Goal: Task Accomplishment & Management: Use online tool/utility

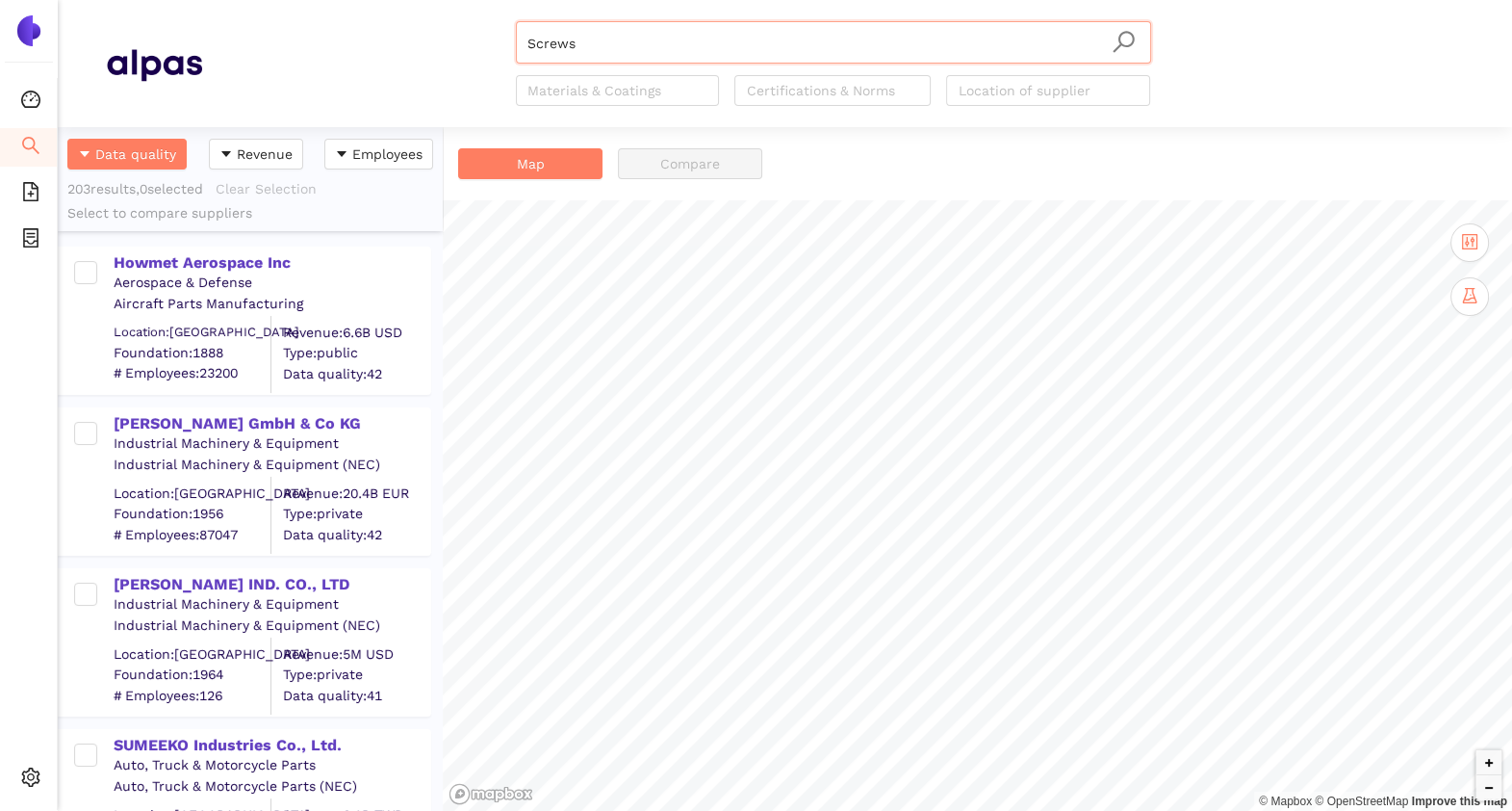
scroll to position [665, 365]
click at [36, 141] on icon "search" at bounding box center [31, 145] width 20 height 20
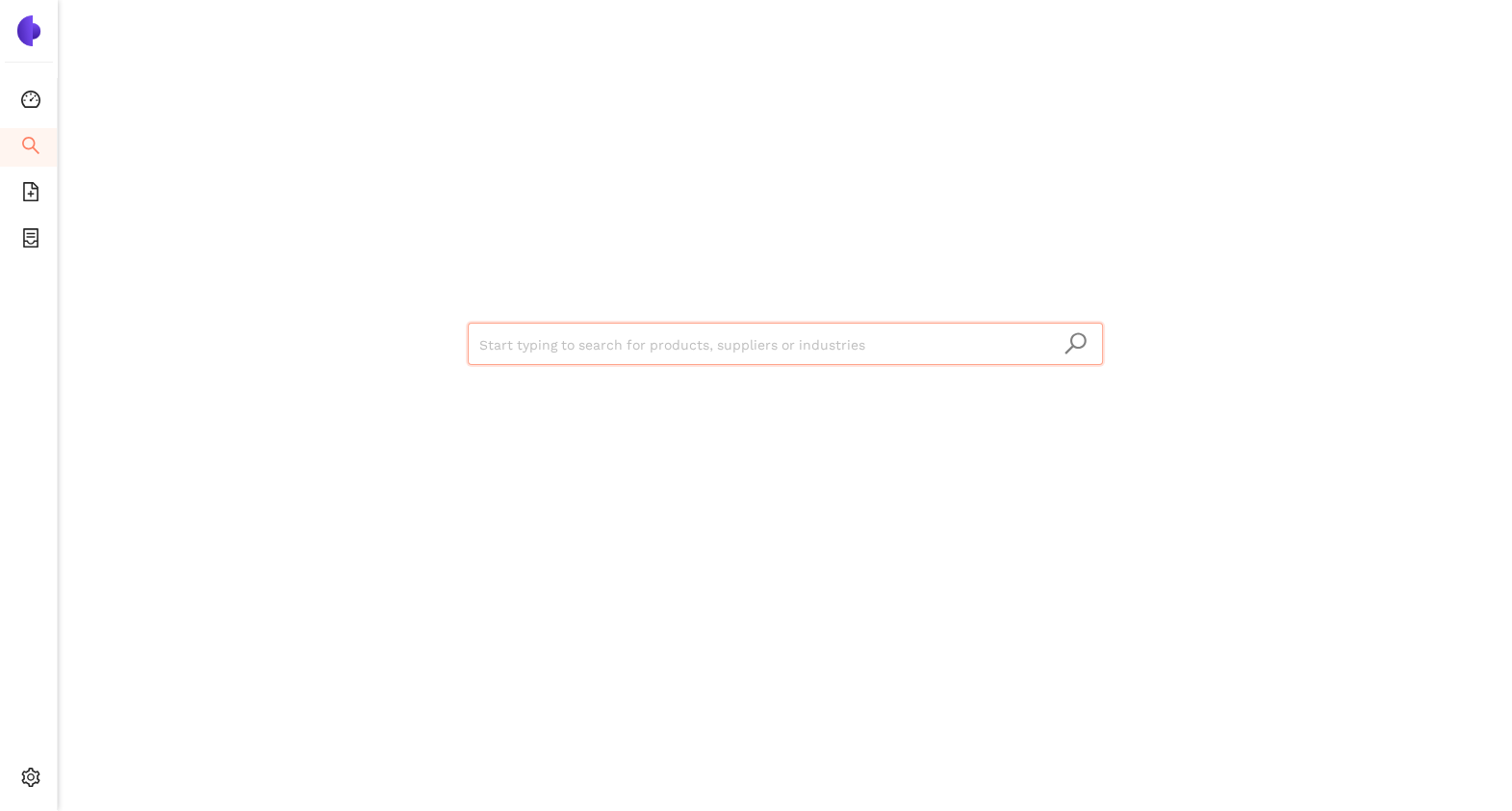
click at [774, 345] on input "search" at bounding box center [785, 344] width 612 height 42
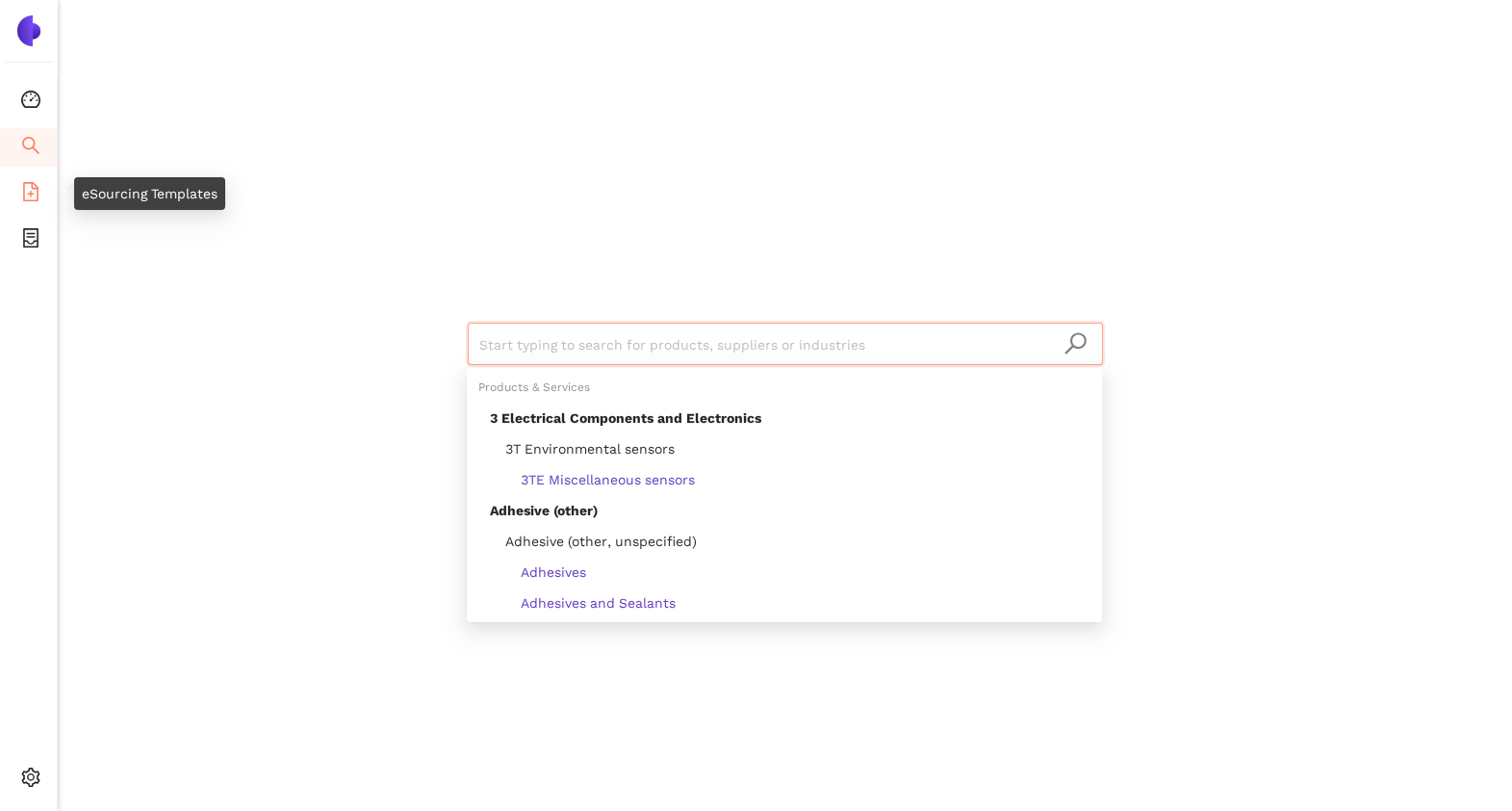
click at [36, 195] on icon "file-add" at bounding box center [31, 192] width 16 height 20
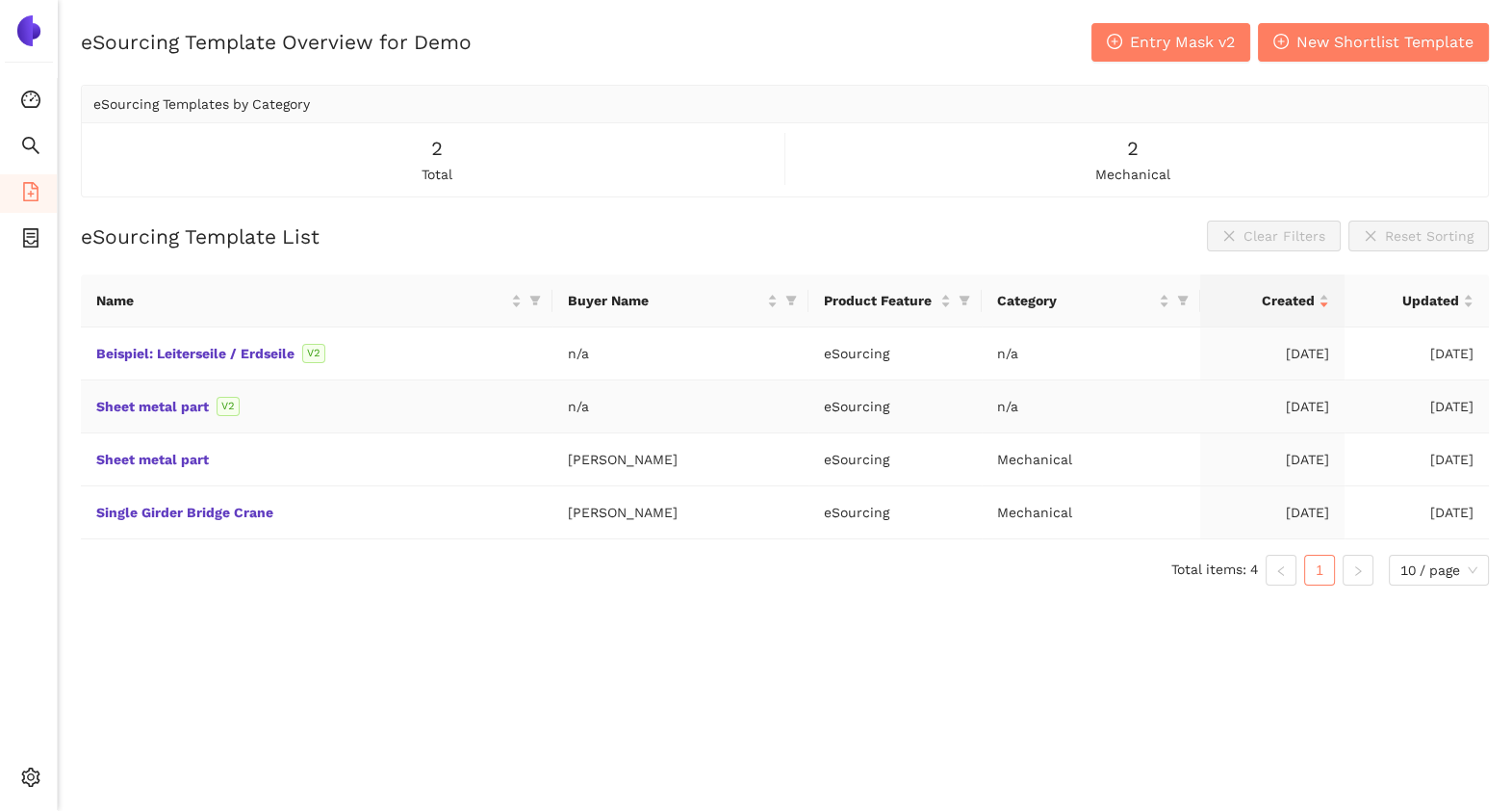
click at [172, 414] on div "Sheet metal part V2" at bounding box center [316, 407] width 441 height 22
click at [0, 0] on link "Sheet metal part" at bounding box center [0, 0] width 0 height 0
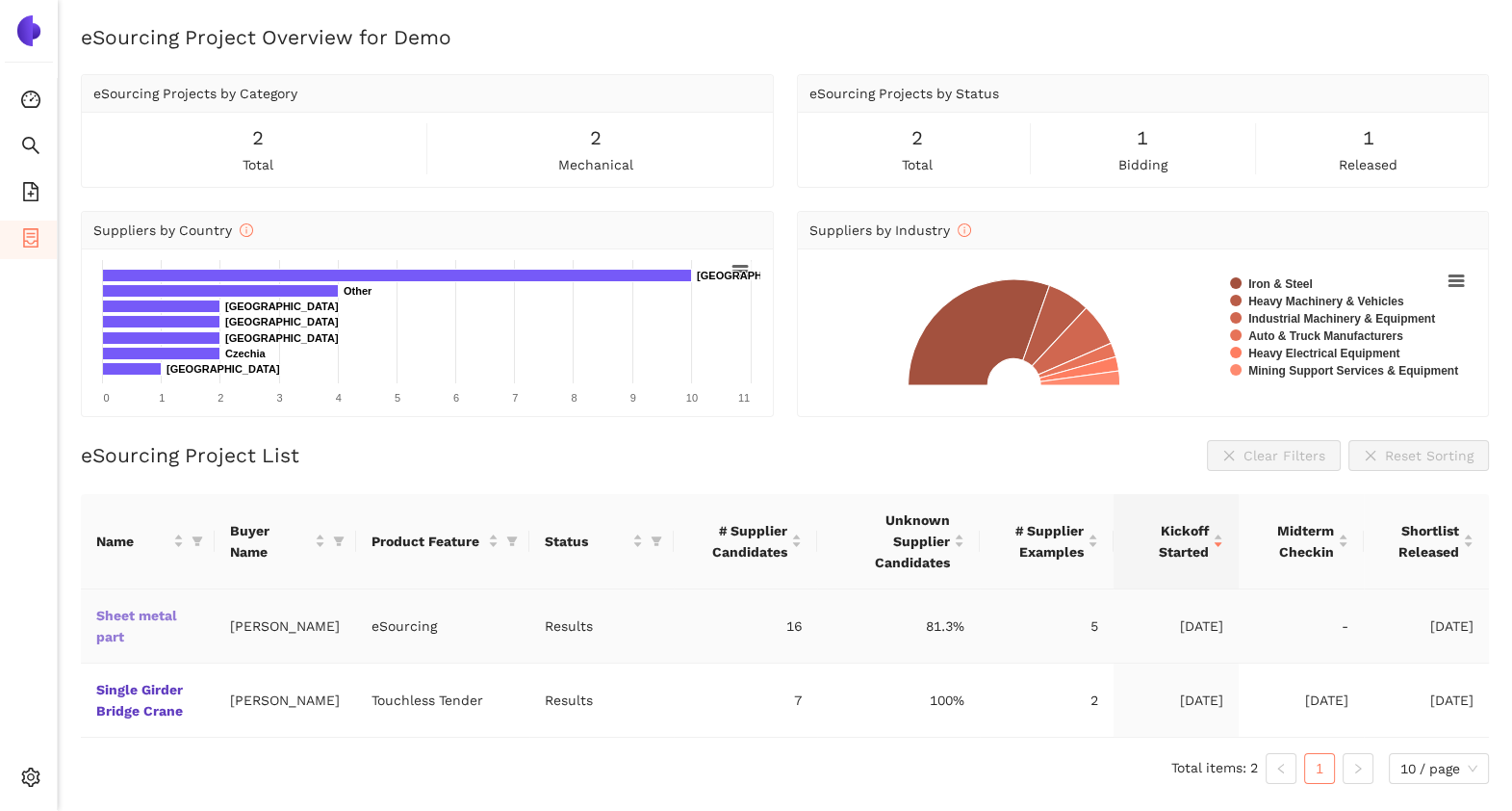
click at [0, 0] on link "Sheet metal part" at bounding box center [0, 0] width 0 height 0
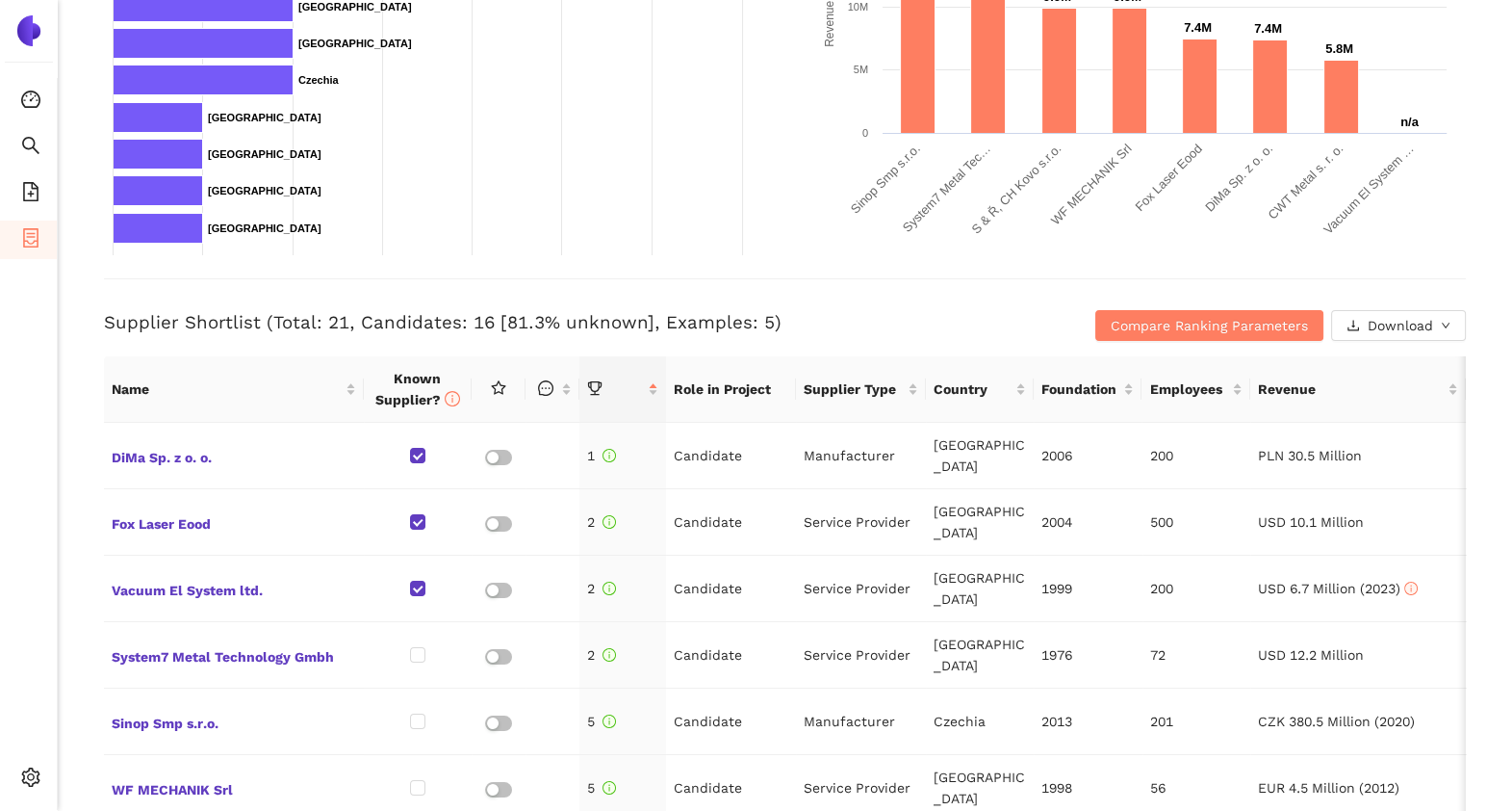
scroll to position [631, 0]
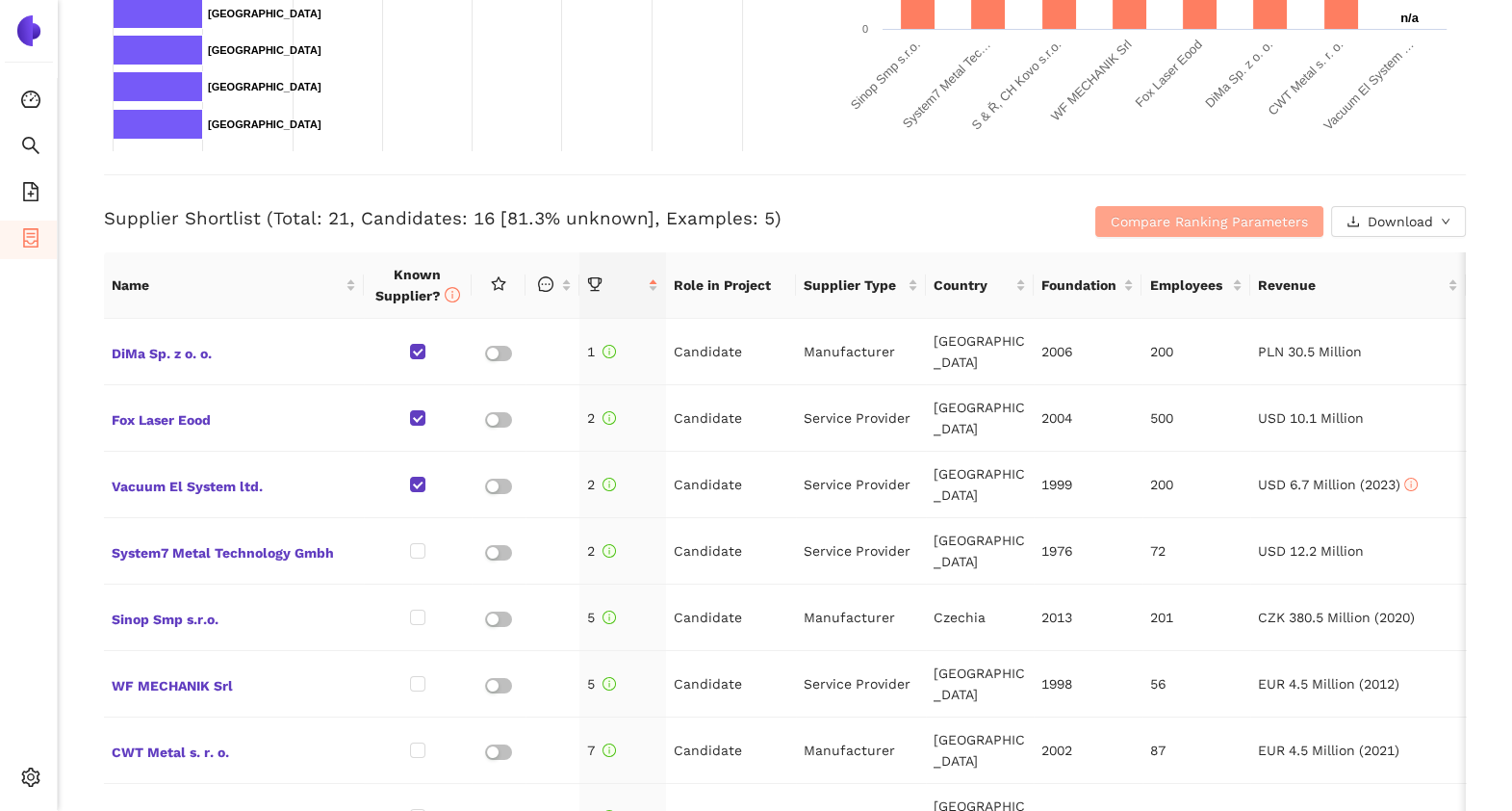
click at [1145, 213] on span "Compare Ranking Parameters" at bounding box center [1209, 222] width 197 height 22
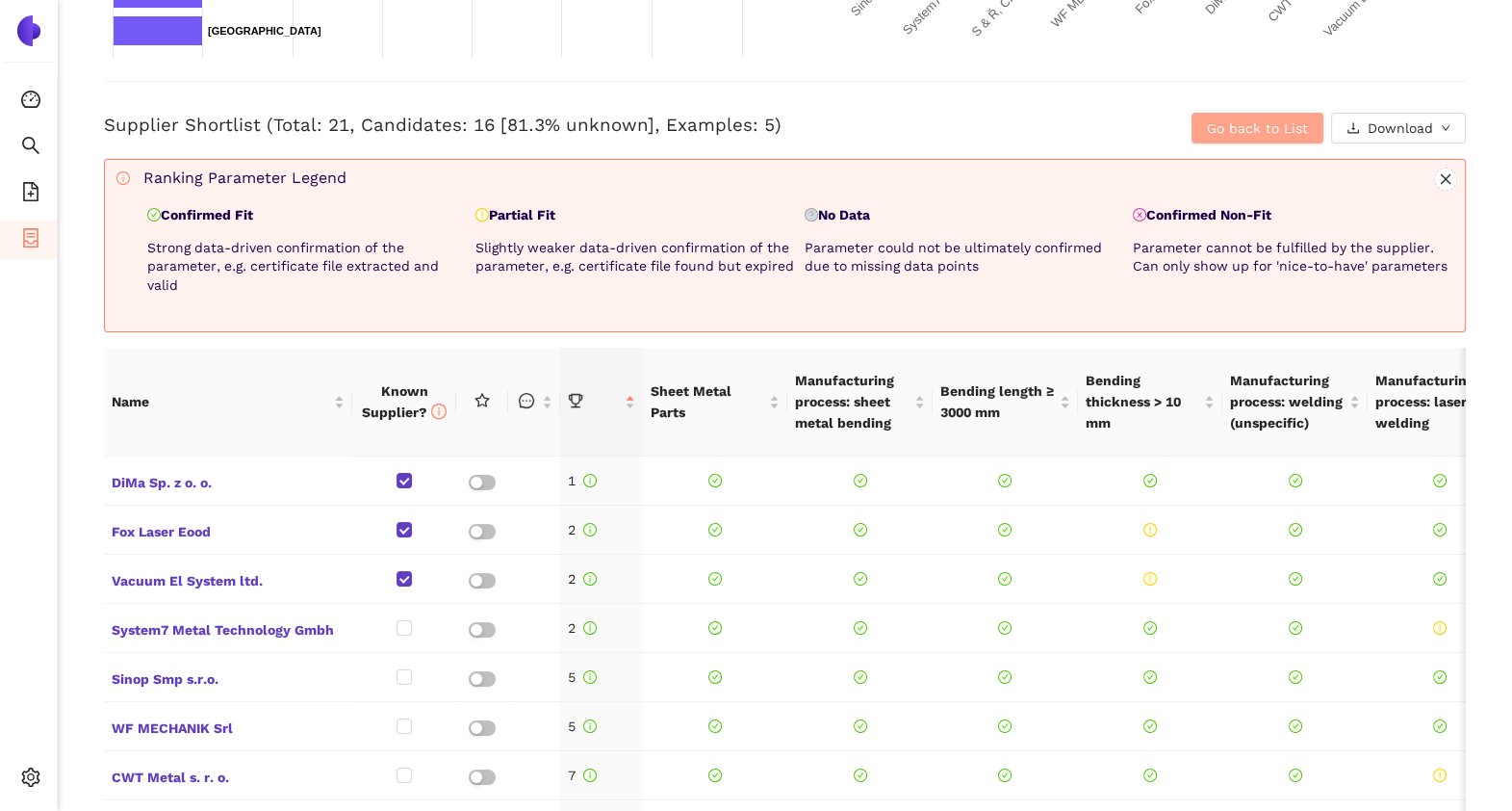
scroll to position [724, 0]
click at [1248, 123] on span "Go back to List" at bounding box center [1258, 129] width 101 height 22
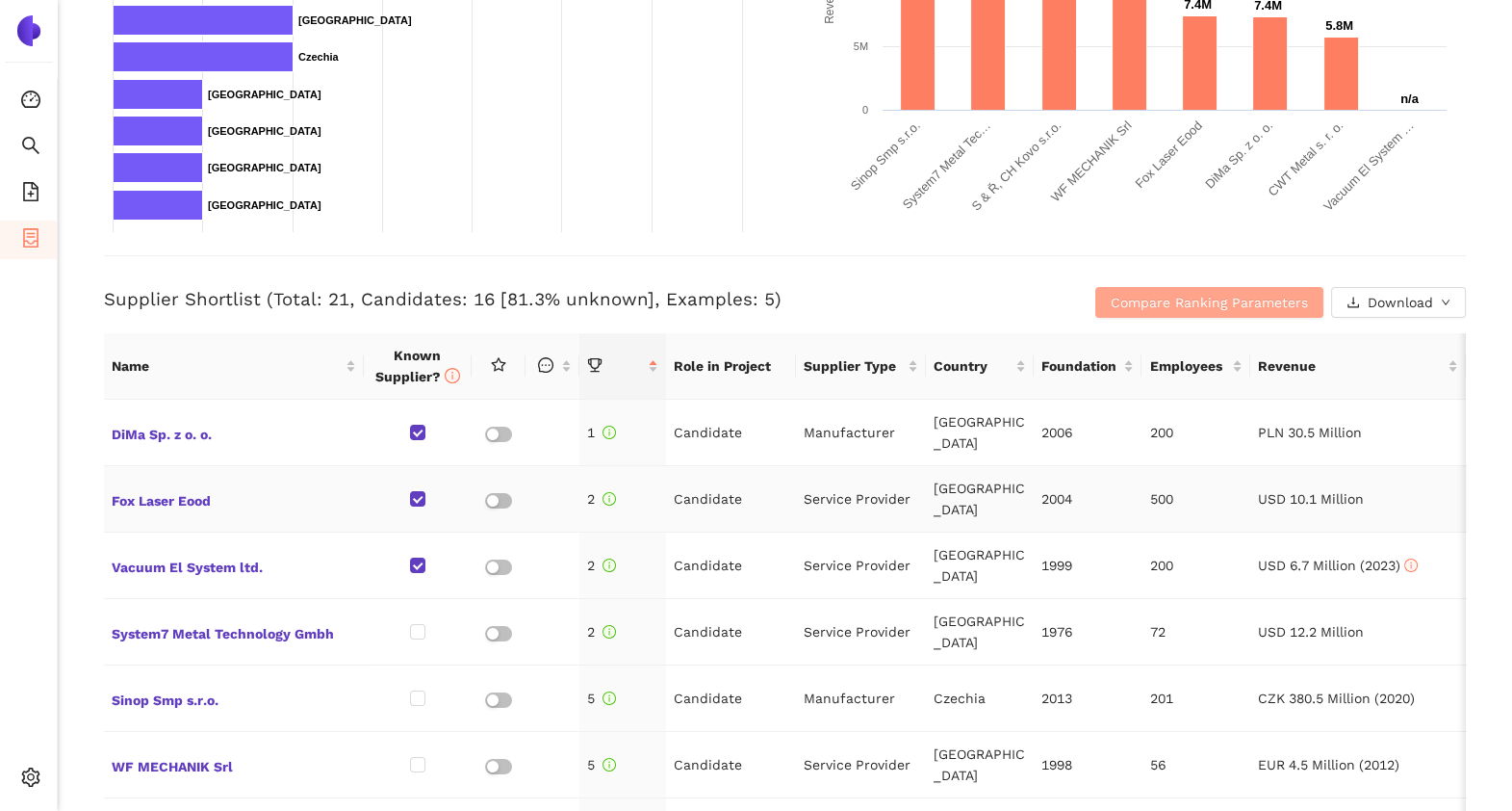
scroll to position [550, 0]
click at [308, 294] on h3 "Supplier Shortlist (Total: 21, Candidates: 16 [81.3% unknown], Examples: 5)" at bounding box center [558, 298] width 908 height 25
drag, startPoint x: 308, startPoint y: 294, endPoint x: 576, endPoint y: 296, distance: 268.0
click at [576, 296] on h3 "Supplier Shortlist (Total: 21, Candidates: 16 [81.3% unknown], Examples: 5)" at bounding box center [558, 298] width 908 height 25
